Goal: Answer question/provide support: Share knowledge or assist other users

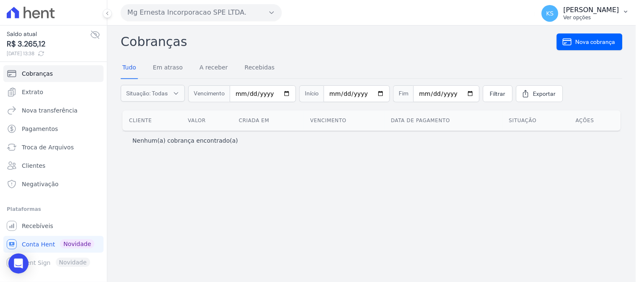
click at [602, 16] on p "Ver opções" at bounding box center [591, 17] width 56 height 7
click at [205, 242] on div "Cobranças Nova cobrança Tudo Em atraso A receber Recebidas Situação: Todas Em a…" at bounding box center [371, 154] width 528 height 257
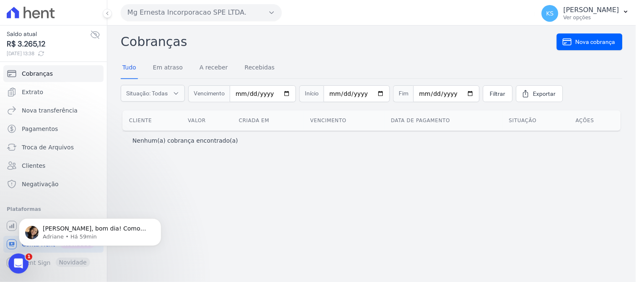
click at [316, 204] on div "Cobranças Nova cobrança Tudo Em atraso A receber Recebidas Situação: Todas Em a…" at bounding box center [371, 154] width 528 height 257
click at [141, 192] on div "[PERSON_NAME], bom dia! Como vai? [PERSON_NAME], verifiquei e o prazo para expi…" at bounding box center [90, 193] width 154 height 105
click at [21, 259] on icon "Abertura do Messenger da Intercom" at bounding box center [17, 263] width 14 height 14
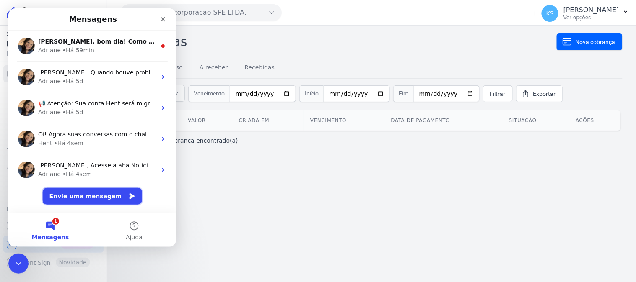
click at [80, 194] on button "Envie uma mensagem" at bounding box center [91, 196] width 99 height 17
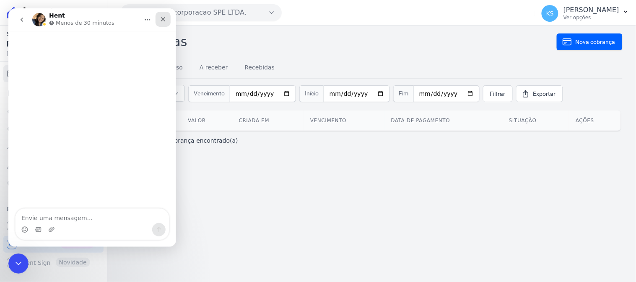
click at [161, 18] on icon "Fechar" at bounding box center [163, 19] width 5 height 5
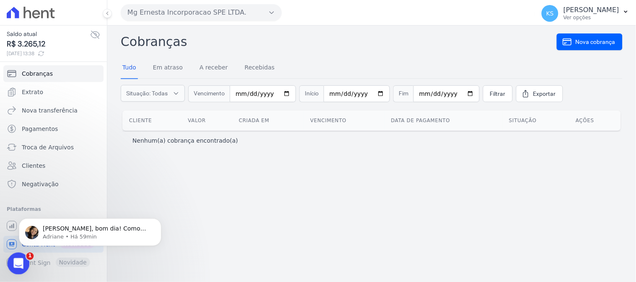
click at [13, 259] on icon "Abertura do Messenger da Intercom" at bounding box center [17, 263] width 14 height 14
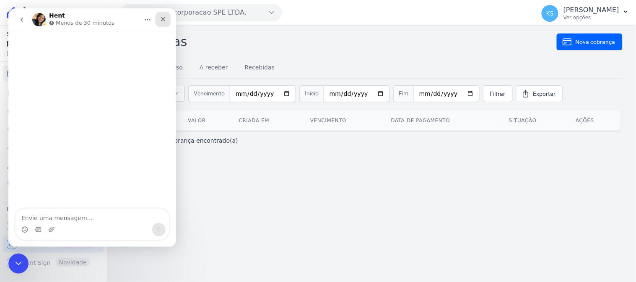
drag, startPoint x: 165, startPoint y: 18, endPoint x: 130, endPoint y: 140, distance: 126.0
click at [165, 18] on icon "Fechar" at bounding box center [162, 19] width 7 height 7
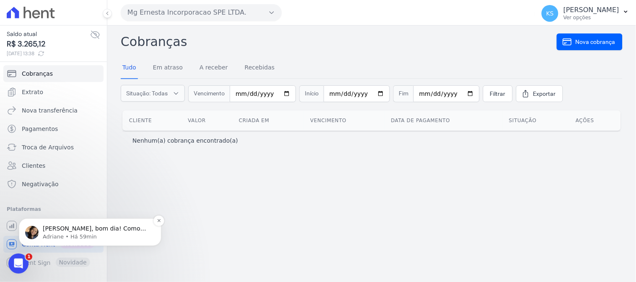
click at [49, 239] on p "Adriane • Há 59min" at bounding box center [97, 237] width 108 height 8
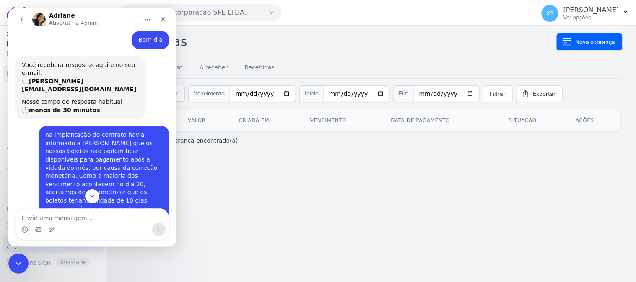
scroll to position [185, 0]
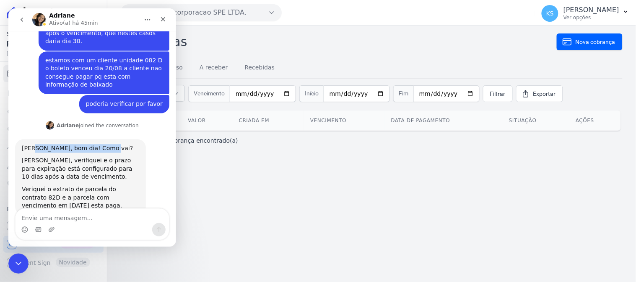
drag, startPoint x: 31, startPoint y: 126, endPoint x: 93, endPoint y: 129, distance: 61.7
click at [101, 144] on div "[PERSON_NAME], bom dia! Como vai?" at bounding box center [79, 148] width 117 height 8
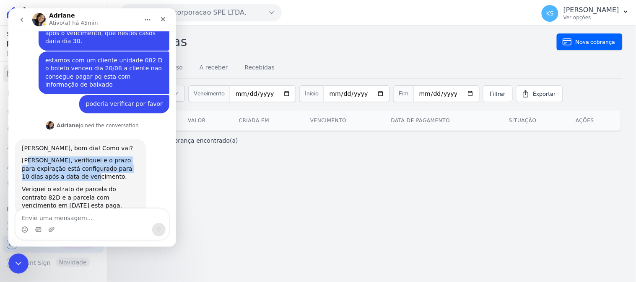
drag, startPoint x: 26, startPoint y: 137, endPoint x: 56, endPoint y: 154, distance: 34.4
click at [56, 156] on div "[PERSON_NAME], verifiquei e o prazo para expiração está configurado para 10 dia…" at bounding box center [79, 168] width 117 height 25
drag, startPoint x: 21, startPoint y: 166, endPoint x: 78, endPoint y: 181, distance: 59.1
click at [78, 185] on div "Veriquei o extrato de parcela do contrato 82D e a parcela com vencimento em [DA…" at bounding box center [79, 197] width 117 height 25
click at [84, 185] on div "Veriquei o extrato de parcela do contrato 82D e a parcela com vencimento em [DA…" at bounding box center [79, 197] width 117 height 25
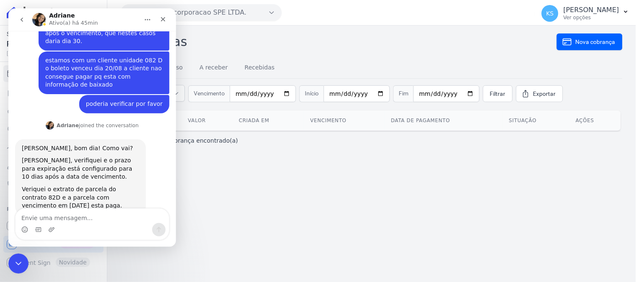
drag, startPoint x: 26, startPoint y: 167, endPoint x: 80, endPoint y: 179, distance: 55.1
click at [80, 185] on div "Veriquei o extrato de parcela do contrato 82D e a parcela com vencimento em [DA…" at bounding box center [79, 197] width 117 height 25
click at [238, 170] on div "Cobranças Nova cobrança Tudo Em atraso A receber Recebidas Situação: Todas Em a…" at bounding box center [371, 154] width 528 height 257
click at [164, 19] on icon "Fechar" at bounding box center [162, 19] width 7 height 7
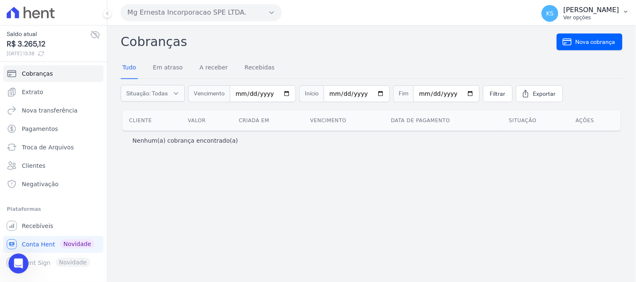
click at [596, 10] on p "[PERSON_NAME]" at bounding box center [591, 10] width 56 height 8
click at [548, 39] on link "Logout" at bounding box center [581, 35] width 107 height 15
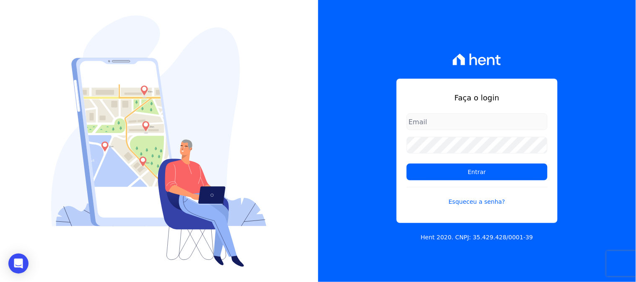
click at [441, 124] on input "email" at bounding box center [476, 122] width 141 height 17
type input "[PERSON_NAME][EMAIL_ADDRESS][DOMAIN_NAME]"
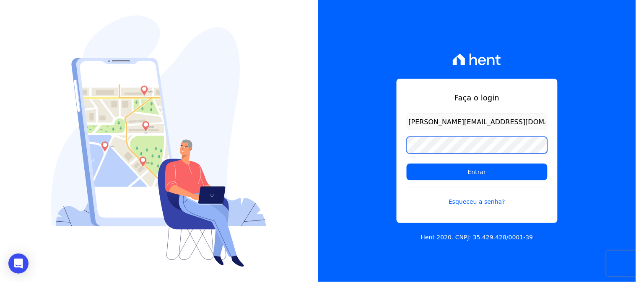
click at [363, 153] on div "Faça o login [PERSON_NAME][EMAIL_ADDRESS][DOMAIN_NAME] Entrar Esqueceu a senha?…" at bounding box center [477, 141] width 318 height 282
click at [406, 164] on input "Entrar" at bounding box center [476, 172] width 141 height 17
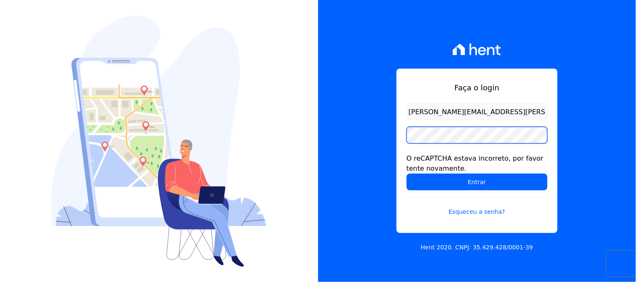
click at [406, 174] on input "Entrar" at bounding box center [476, 182] width 141 height 17
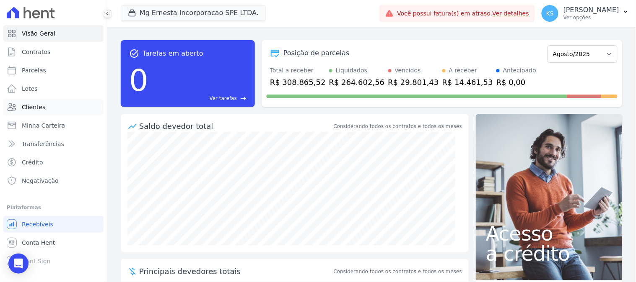
click at [34, 108] on span "Clientes" at bounding box center [33, 107] width 23 height 8
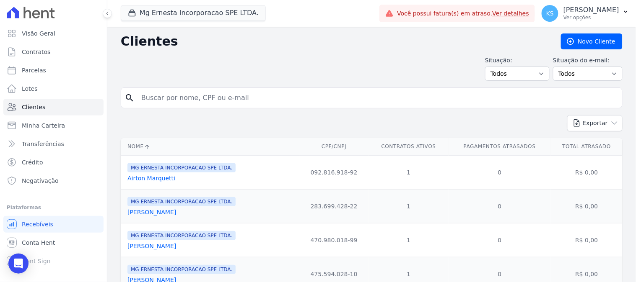
click at [172, 102] on input "search" at bounding box center [377, 98] width 482 height 17
type input "grasieli"
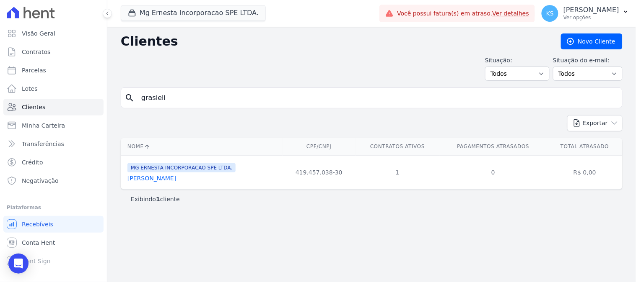
click at [172, 181] on link "Grasieli Novais Santos" at bounding box center [151, 178] width 49 height 7
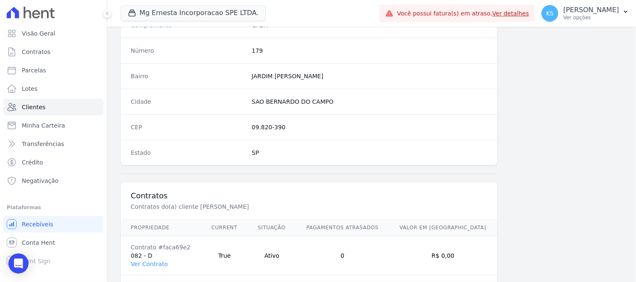
scroll to position [503, 0]
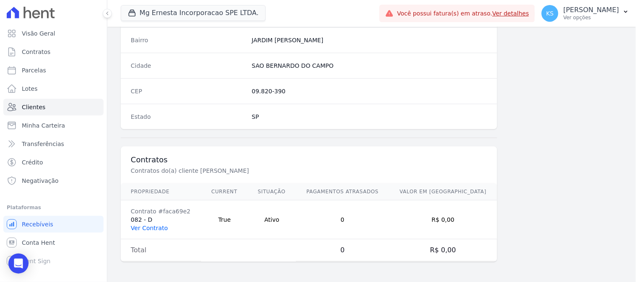
click at [151, 231] on link "Ver Contrato" at bounding box center [149, 228] width 37 height 7
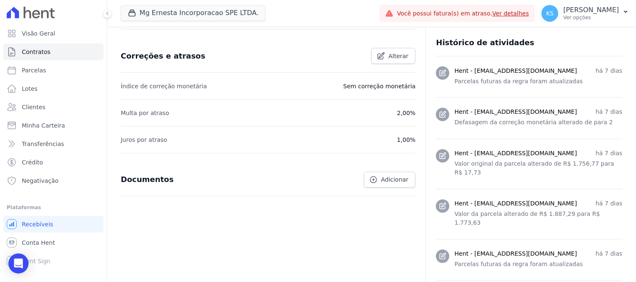
scroll to position [466, 0]
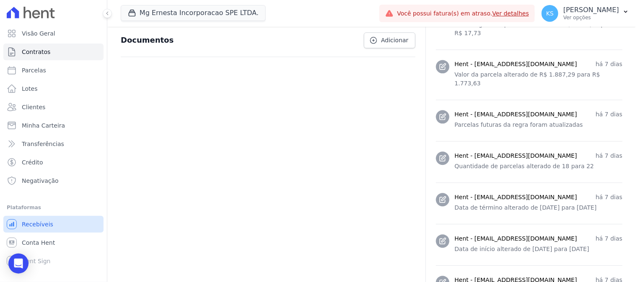
click at [36, 225] on span "Recebíveis" at bounding box center [37, 224] width 31 height 8
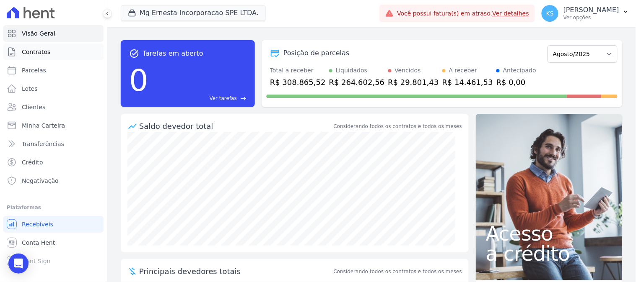
click at [39, 54] on span "Contratos" at bounding box center [36, 52] width 28 height 8
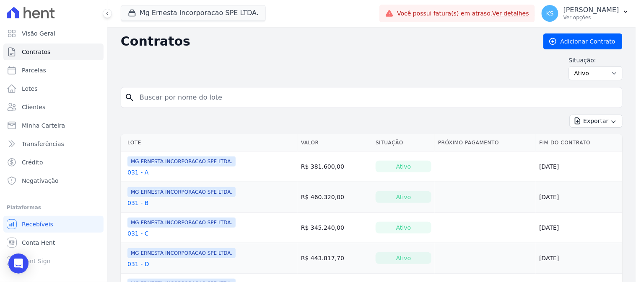
click at [186, 99] on input "search" at bounding box center [377, 97] width 484 height 17
type input "082"
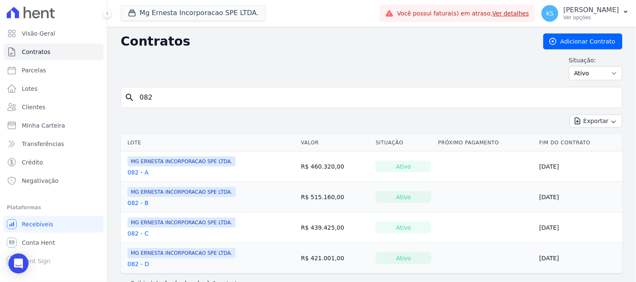
click at [132, 205] on link "082 - B" at bounding box center [137, 203] width 21 height 8
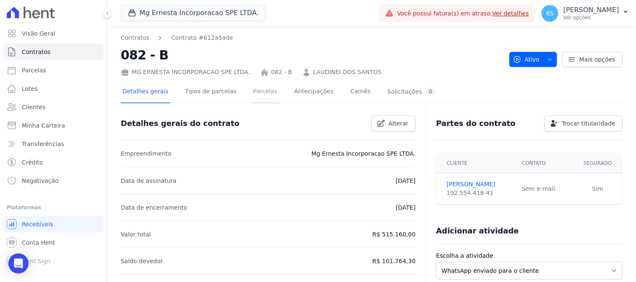
click at [256, 92] on link "Parcelas" at bounding box center [265, 92] width 28 height 22
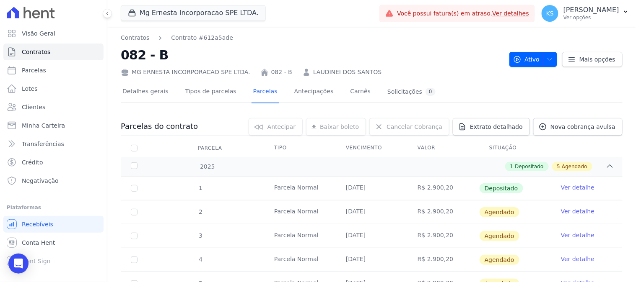
click at [576, 188] on link "Ver detalhe" at bounding box center [578, 188] width 34 height 8
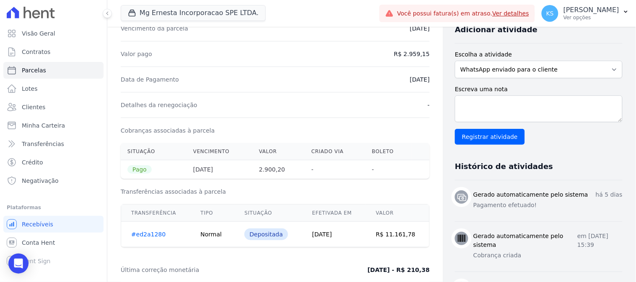
scroll to position [140, 0]
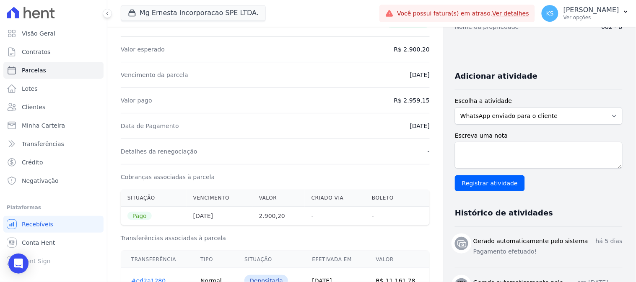
drag, startPoint x: 123, startPoint y: 127, endPoint x: 407, endPoint y: 144, distance: 284.2
click at [427, 132] on div "Contratos Contrato #612a5ade Parcelas Parcela #1 Parcela #1 - Agosto de 2025 Da…" at bounding box center [275, 206] width 336 height 639
click at [404, 146] on div "Detalhes da renegociação -" at bounding box center [275, 152] width 309 height 26
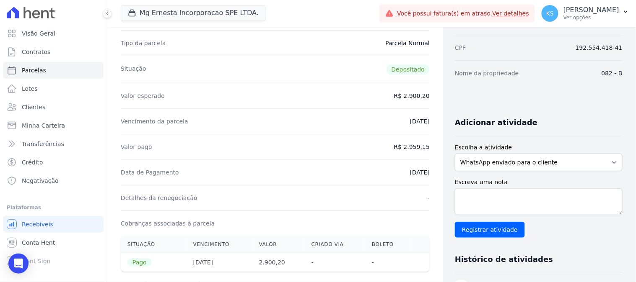
drag, startPoint x: 392, startPoint y: 172, endPoint x: 426, endPoint y: 172, distance: 33.9
click at [426, 172] on div "Contratos Contrato #612a5ade Parcelas Parcela #1 Parcela #1 - Agosto de 2025 Da…" at bounding box center [275, 253] width 336 height 639
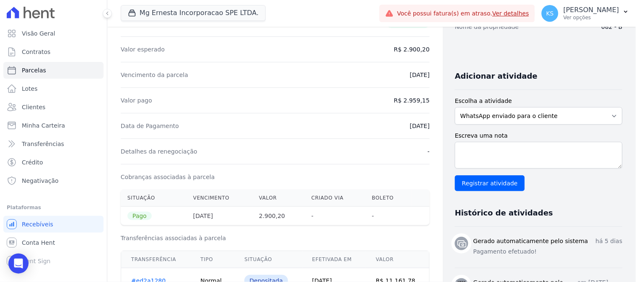
scroll to position [0, 0]
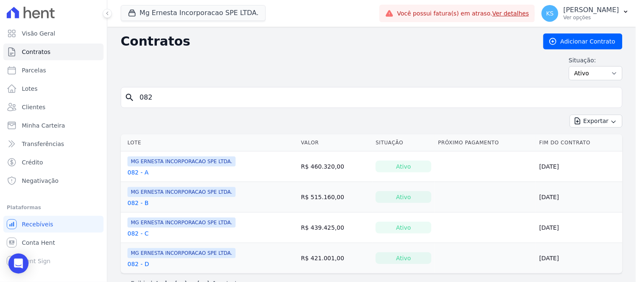
click at [144, 265] on link "082 - D" at bounding box center [137, 264] width 21 height 8
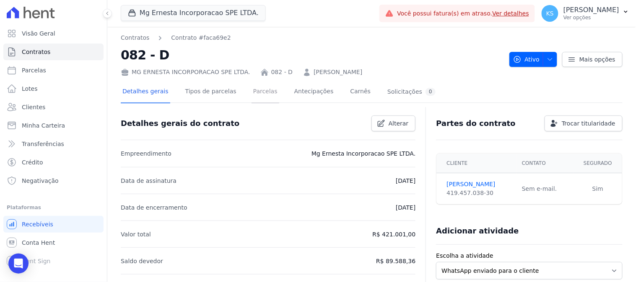
click at [251, 91] on link "Parcelas" at bounding box center [265, 92] width 28 height 22
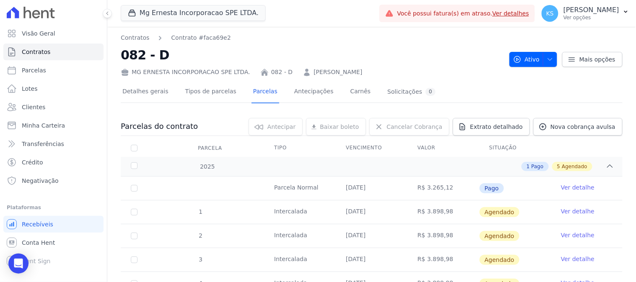
click at [569, 189] on link "Ver detalhe" at bounding box center [578, 188] width 34 height 8
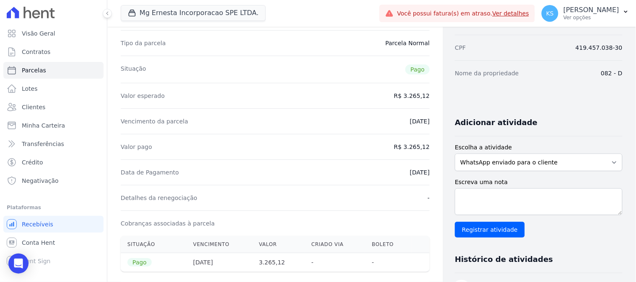
scroll to position [47, 0]
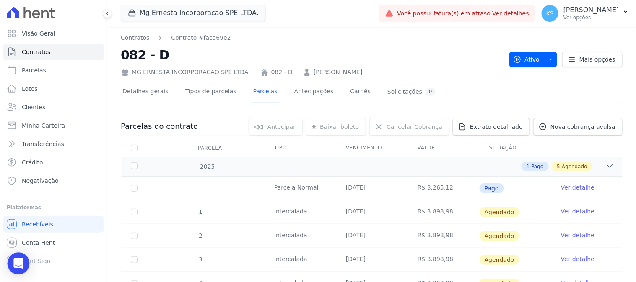
click at [21, 264] on icon "Open Intercom Messenger" at bounding box center [18, 264] width 10 height 11
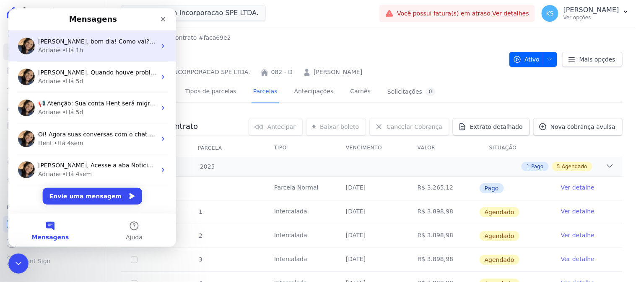
click at [91, 53] on div "Adriane • Há 1h" at bounding box center [97, 50] width 118 height 9
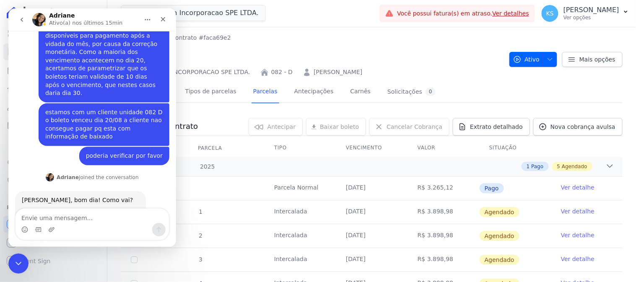
scroll to position [185, 0]
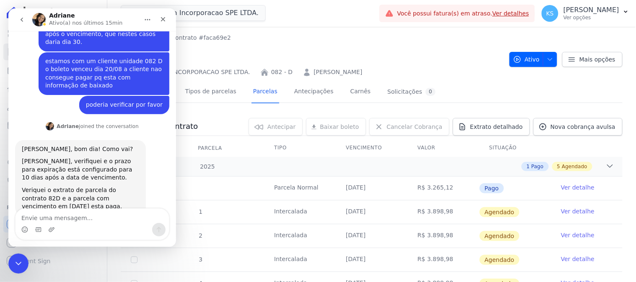
click at [51, 218] on textarea "Envie uma mensagem..." at bounding box center [91, 216] width 153 height 14
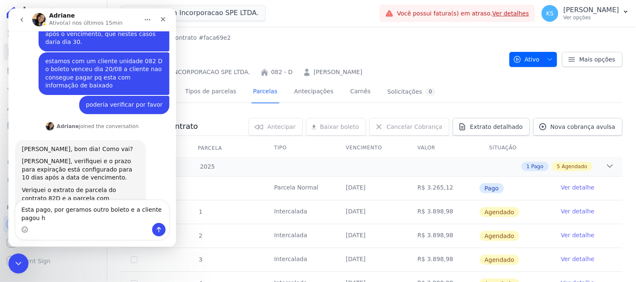
scroll to position [194, 0]
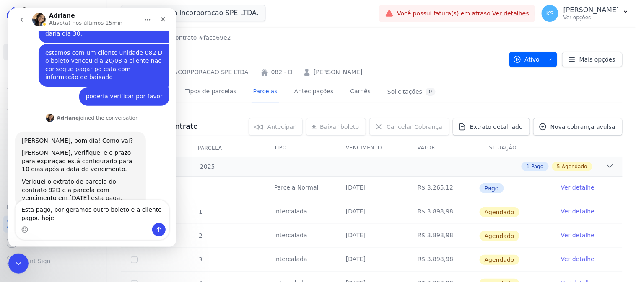
type textarea "Esta pago, por geramos outro boleto e a cliente pagou hoje"
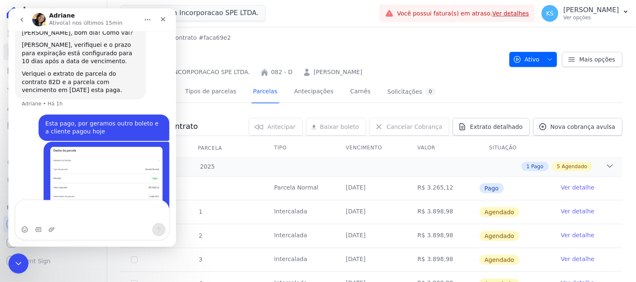
scroll to position [310, 0]
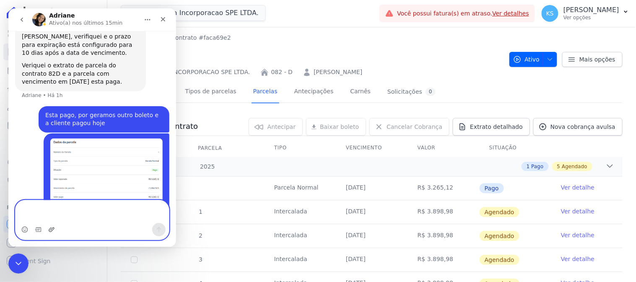
click at [51, 229] on icon "Upload do anexo" at bounding box center [51, 229] width 6 height 5
click at [49, 229] on icon "Upload do anexo" at bounding box center [51, 229] width 6 height 5
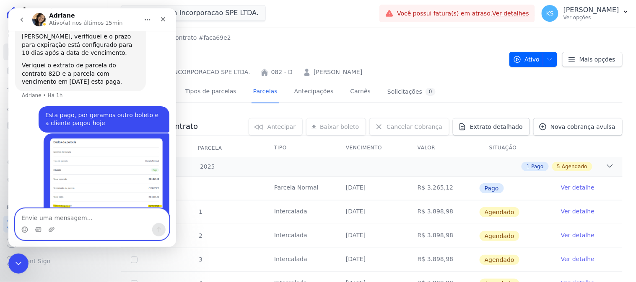
scroll to position [322, 0]
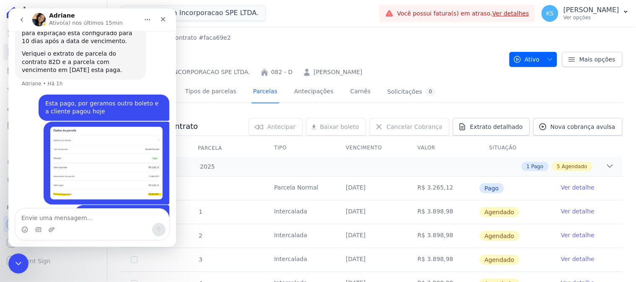
click at [113, 223] on div "Messenger da Intercom" at bounding box center [91, 229] width 153 height 13
click at [97, 217] on textarea "Envie uma mensagem..." at bounding box center [91, 216] width 153 height 14
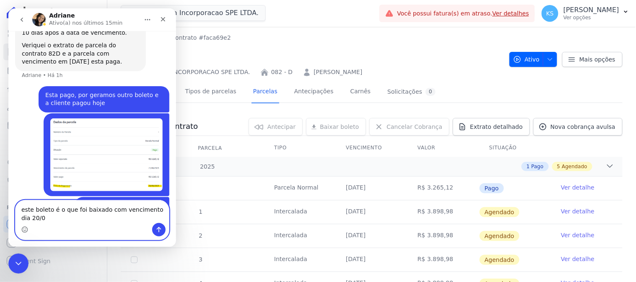
type textarea "este boleto é o que foi baixado com vencimento dia 20/08"
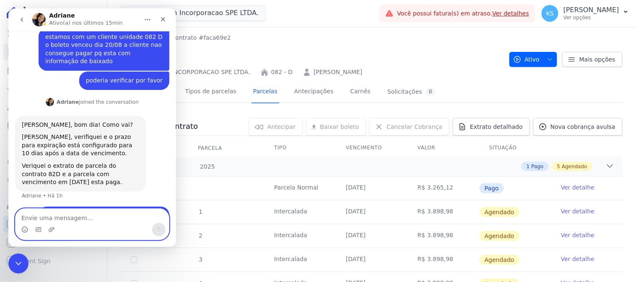
scroll to position [349, 0]
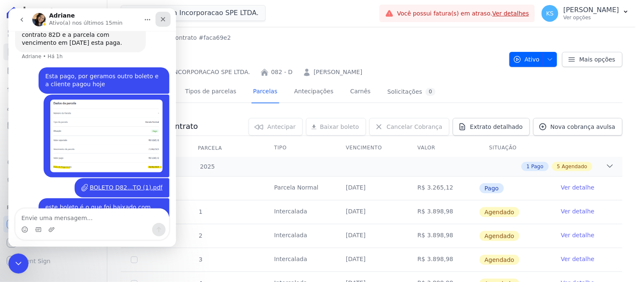
click at [162, 18] on icon "Fechar" at bounding box center [162, 19] width 7 height 7
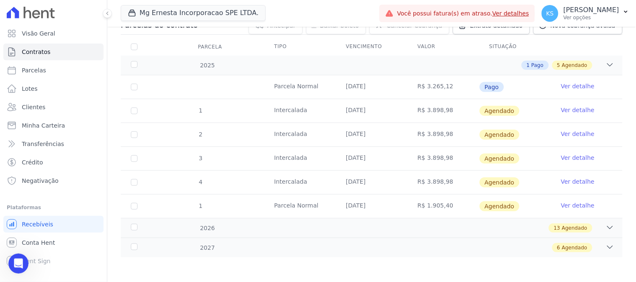
scroll to position [0, 0]
